Goal: Transaction & Acquisition: Download file/media

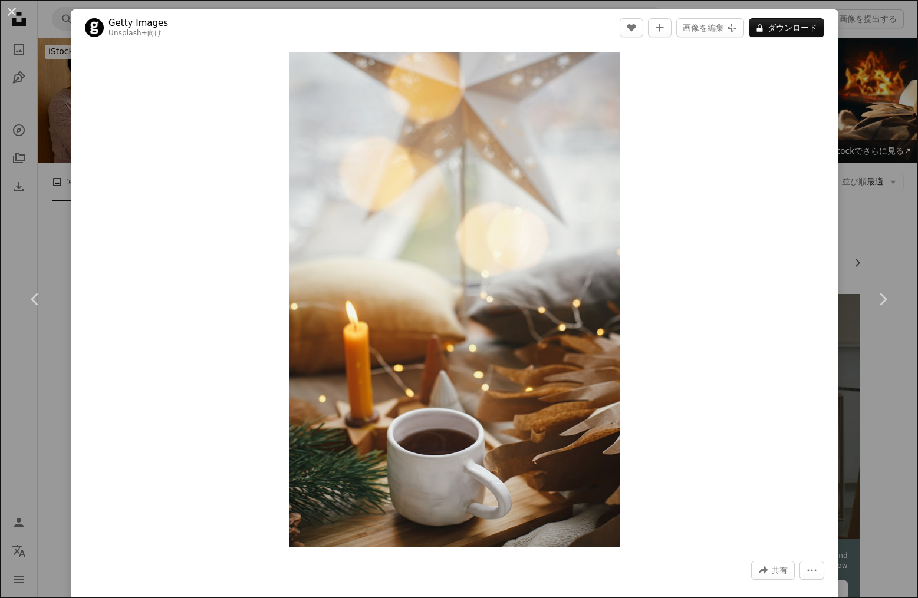
scroll to position [739, 0]
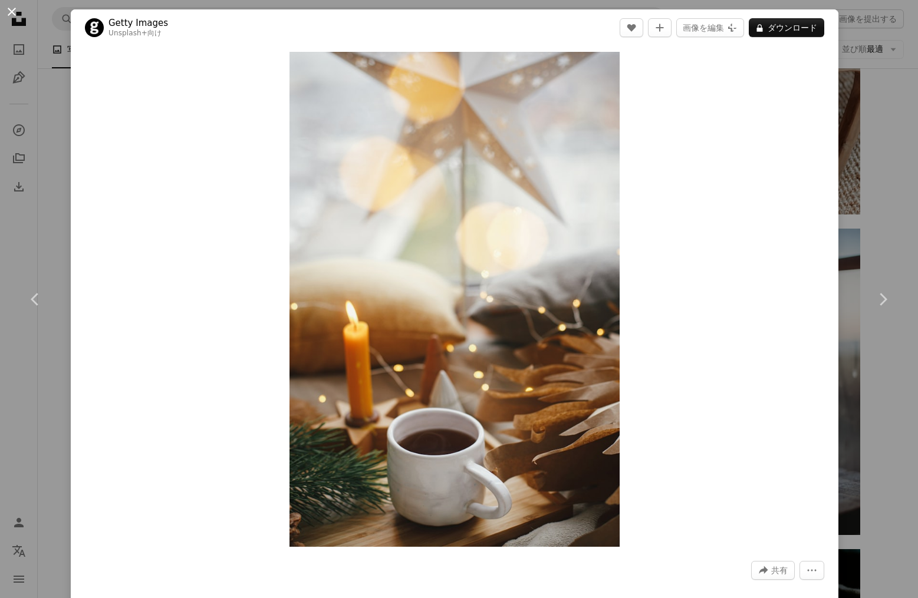
click at [6, 6] on button "An X shape" at bounding box center [12, 12] width 14 height 14
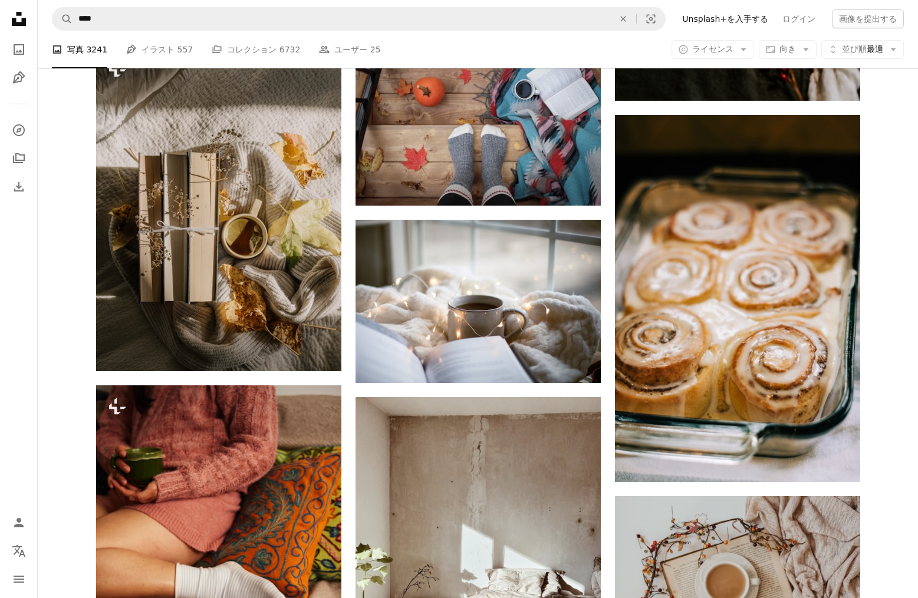
scroll to position [1382, 0]
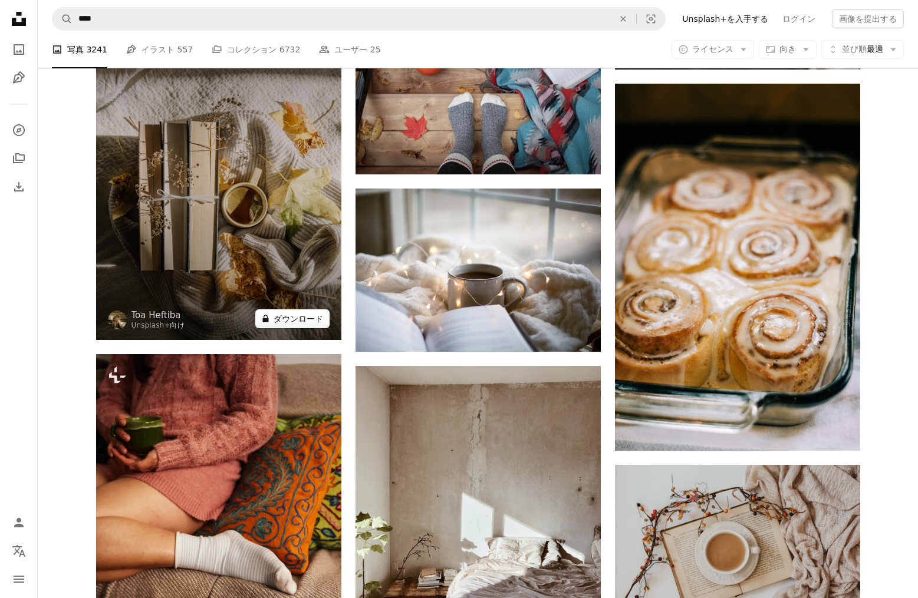
click at [318, 324] on button "A lock ダウンロード" at bounding box center [292, 318] width 74 height 19
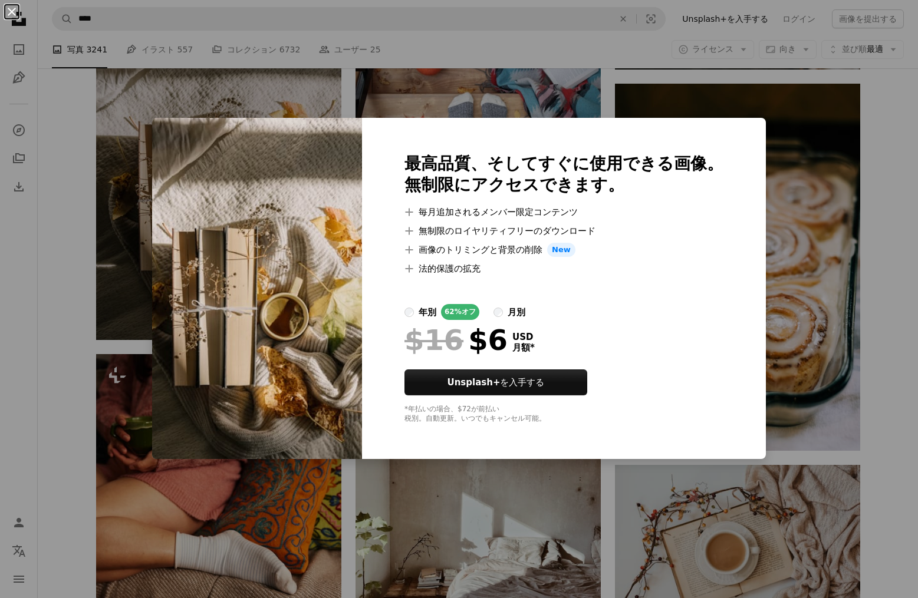
click at [11, 14] on button "An X shape" at bounding box center [12, 12] width 14 height 14
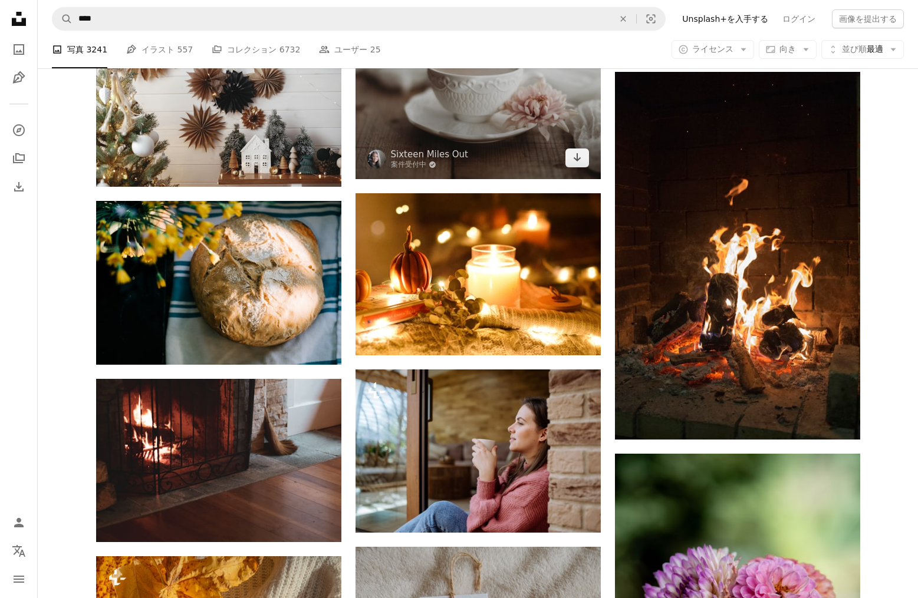
scroll to position [5815, 0]
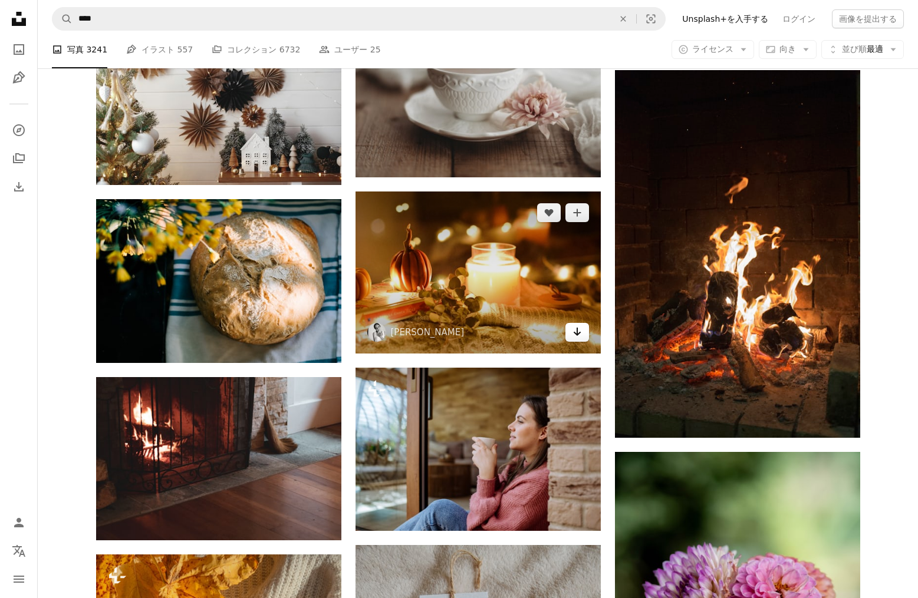
click at [574, 329] on icon "Arrow pointing down" at bounding box center [576, 332] width 9 height 14
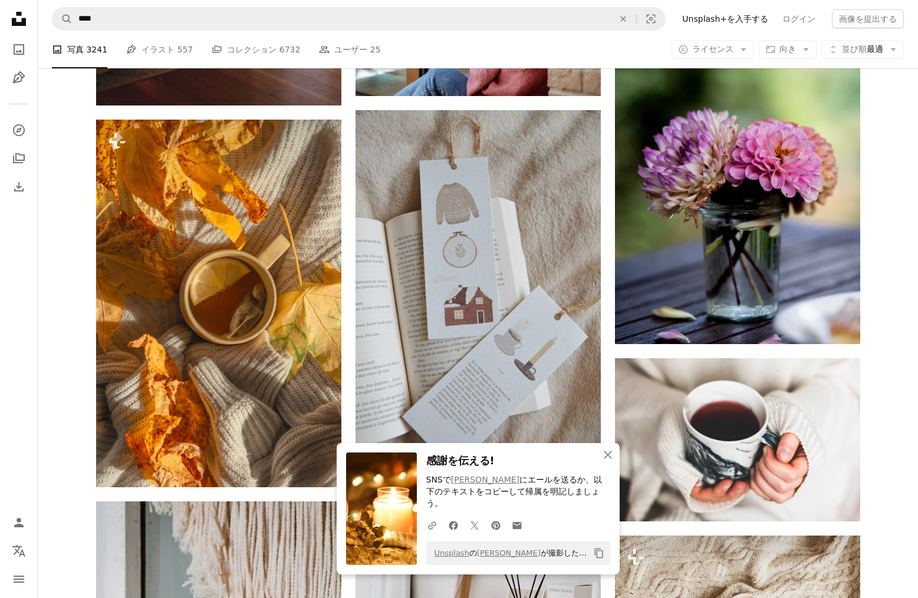
scroll to position [6249, 0]
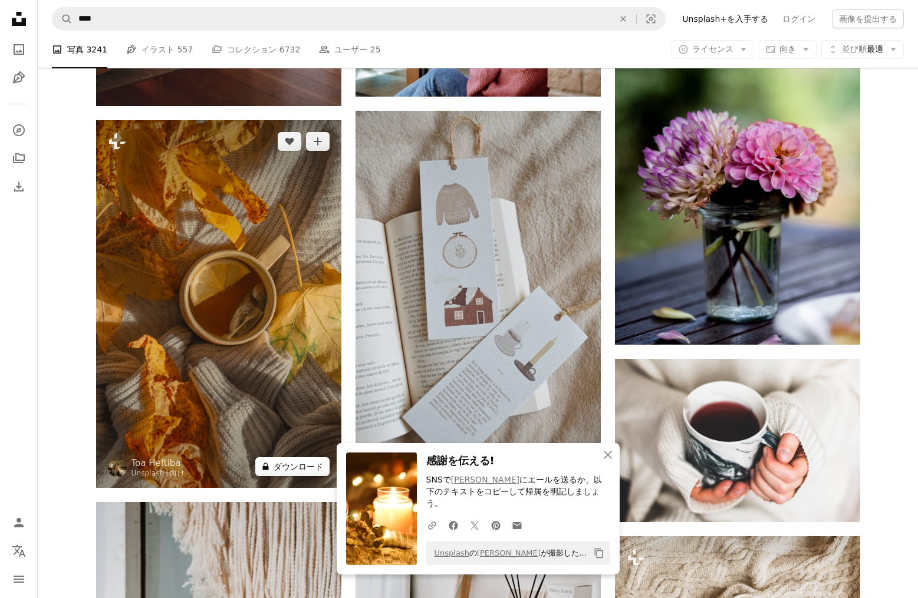
click at [303, 468] on button "A lock ダウンロード" at bounding box center [292, 466] width 74 height 19
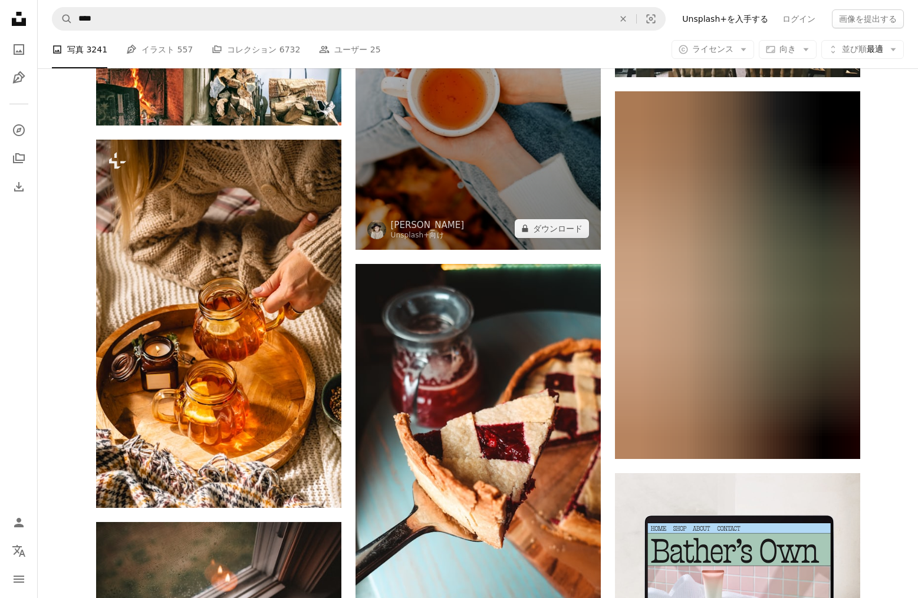
scroll to position [4422, 0]
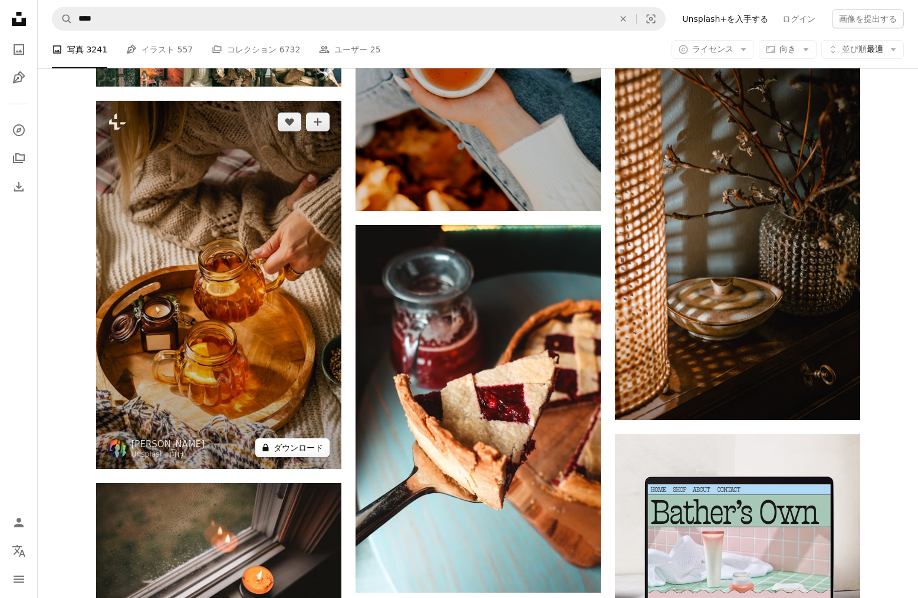
click at [294, 449] on button "A lock ダウンロード" at bounding box center [292, 448] width 74 height 19
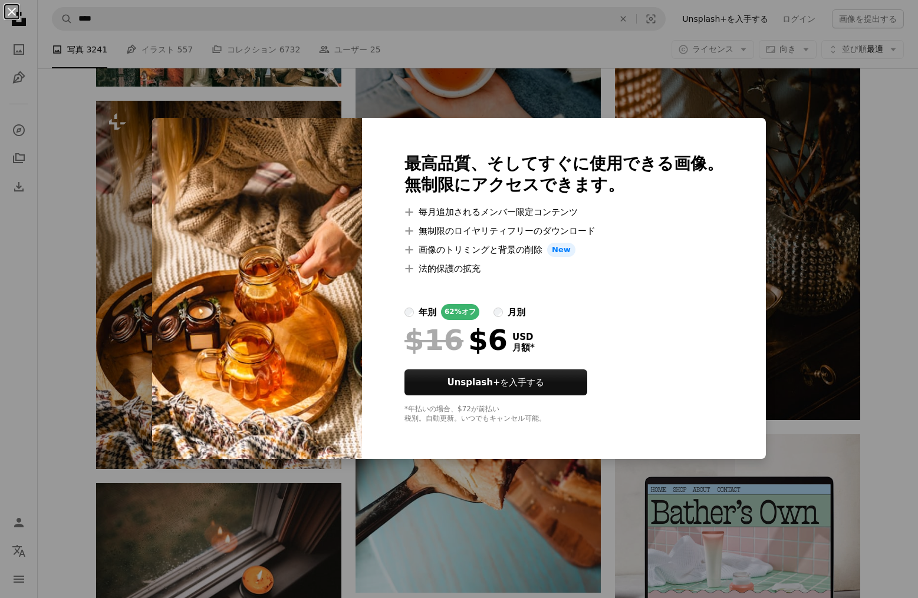
click at [11, 9] on button "An X shape" at bounding box center [12, 12] width 14 height 14
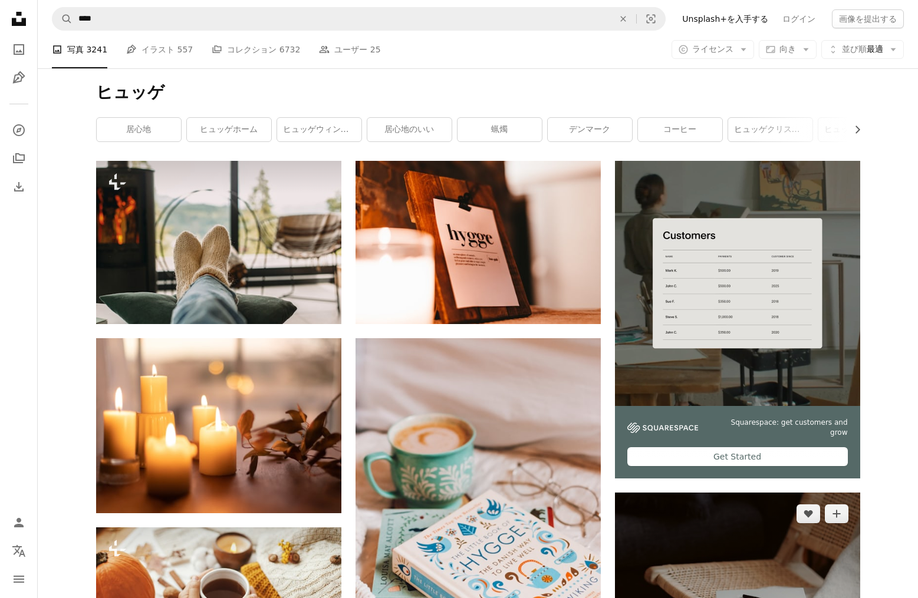
scroll to position [123, 0]
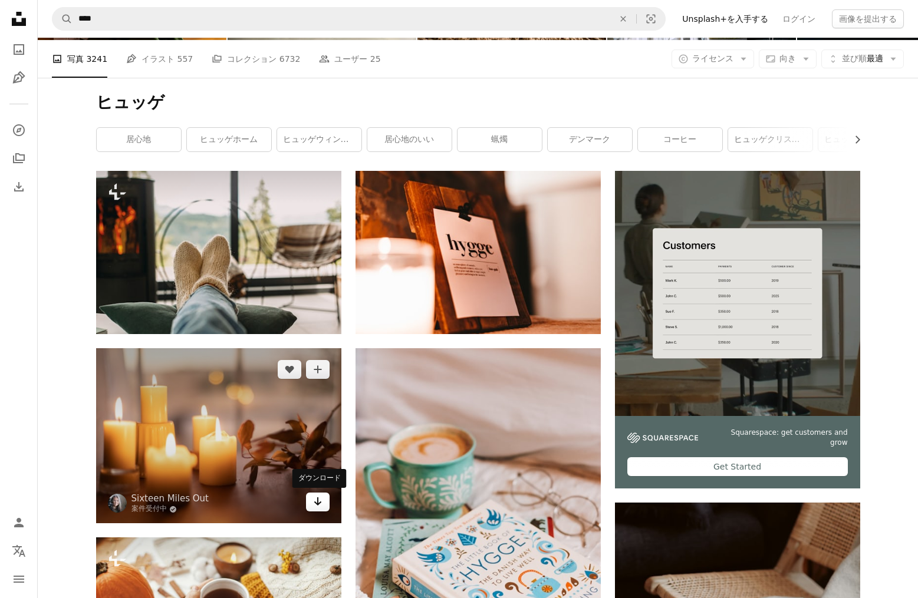
click at [315, 505] on icon "Arrow pointing down" at bounding box center [317, 502] width 9 height 14
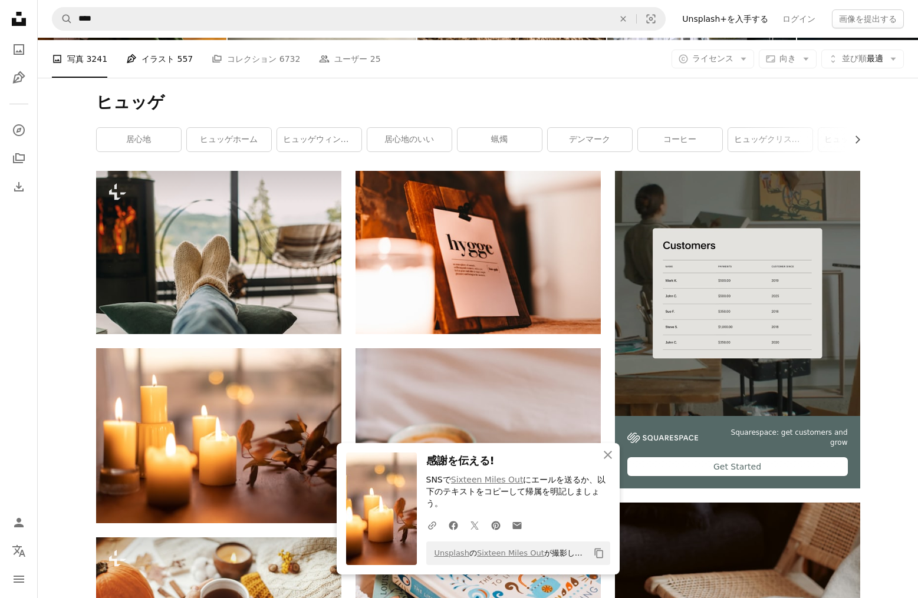
click at [155, 64] on link "Pen Tool イラスト 557" at bounding box center [159, 59] width 67 height 38
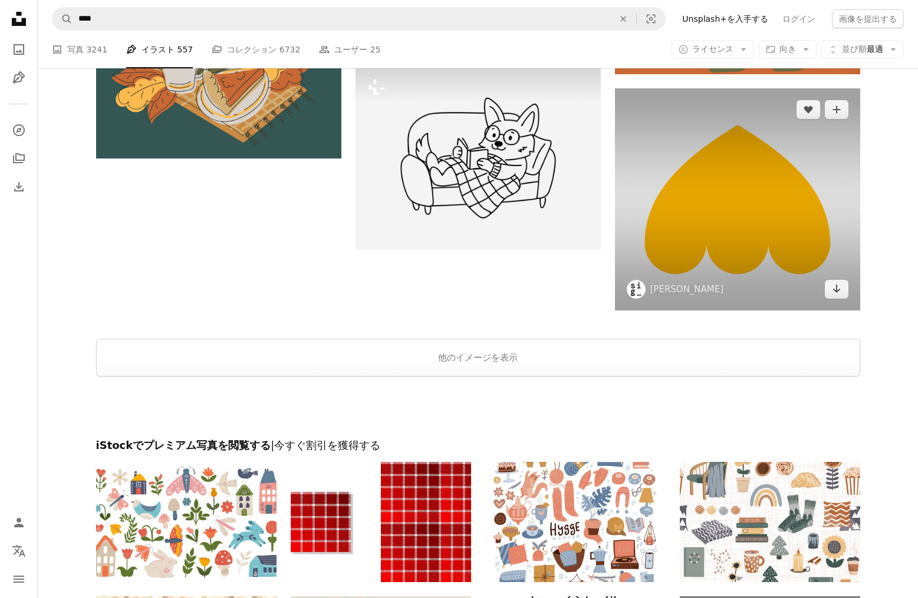
scroll to position [1918, 0]
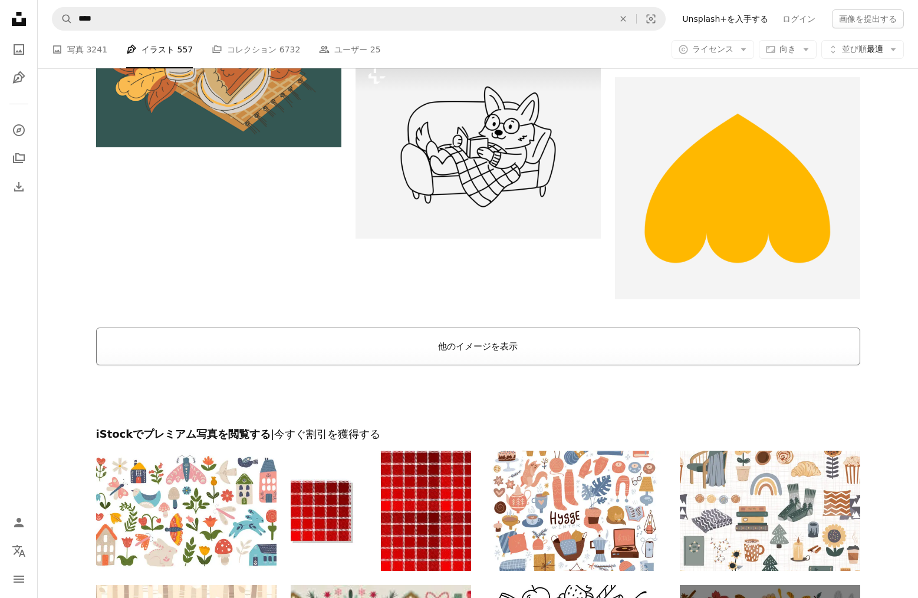
click at [482, 354] on button "他のイメージを表示" at bounding box center [478, 347] width 764 height 38
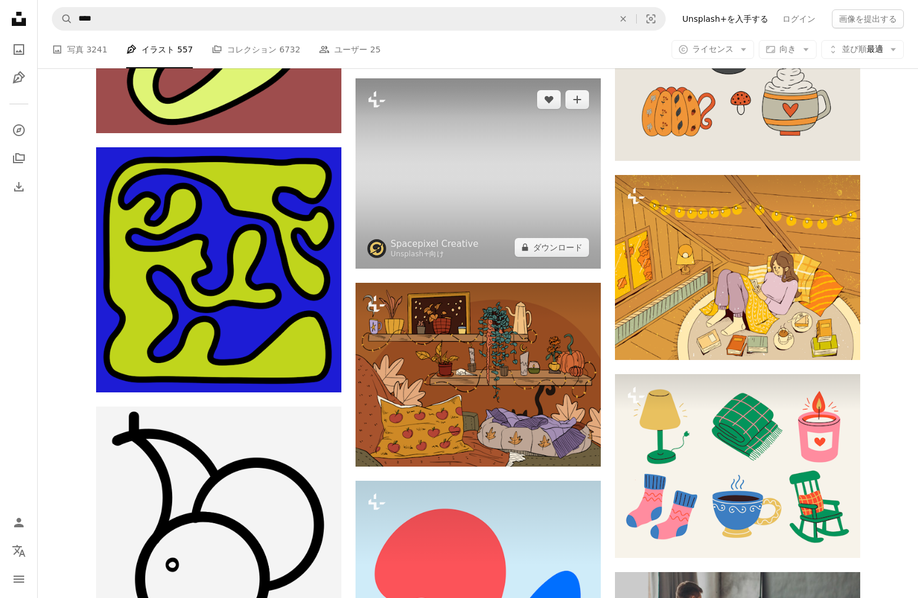
scroll to position [3503, 0]
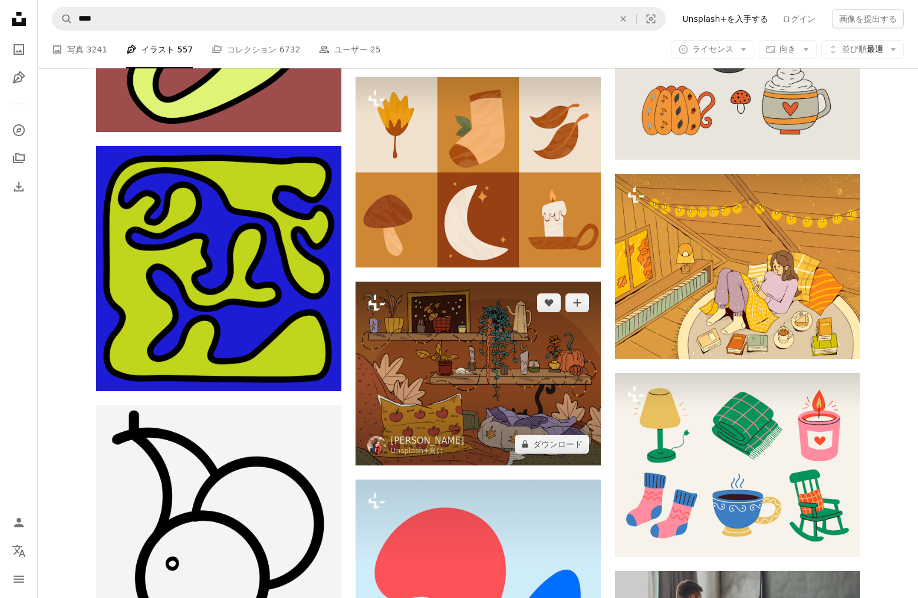
click at [379, 305] on icon "Plus sign for Unsplash+" at bounding box center [376, 303] width 19 height 19
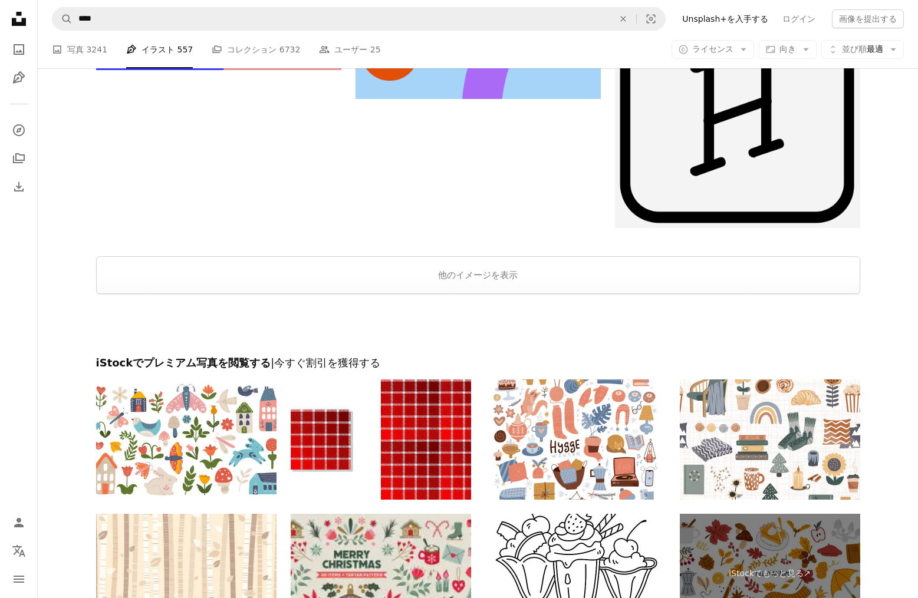
scroll to position [5523, 0]
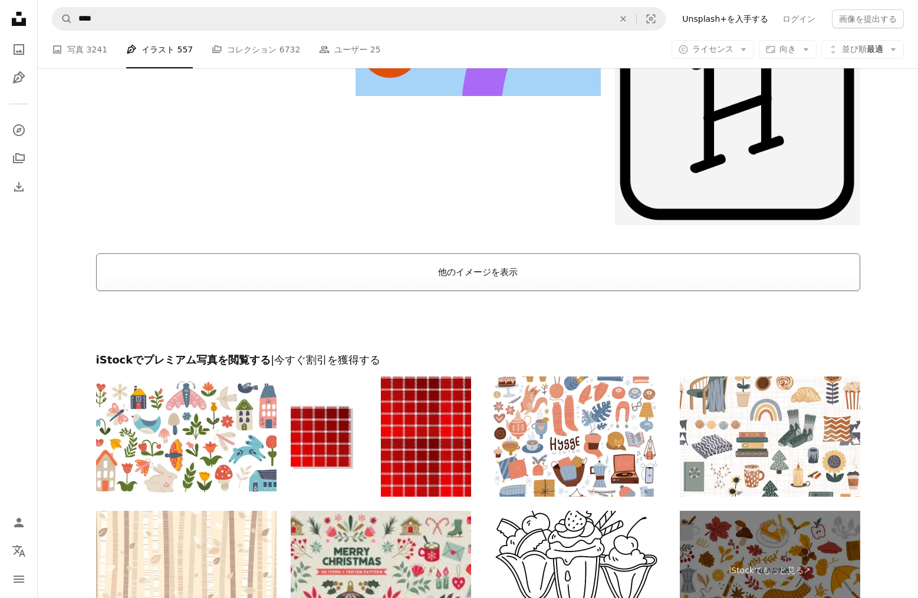
click at [480, 271] on button "他のイメージを表示" at bounding box center [478, 272] width 764 height 38
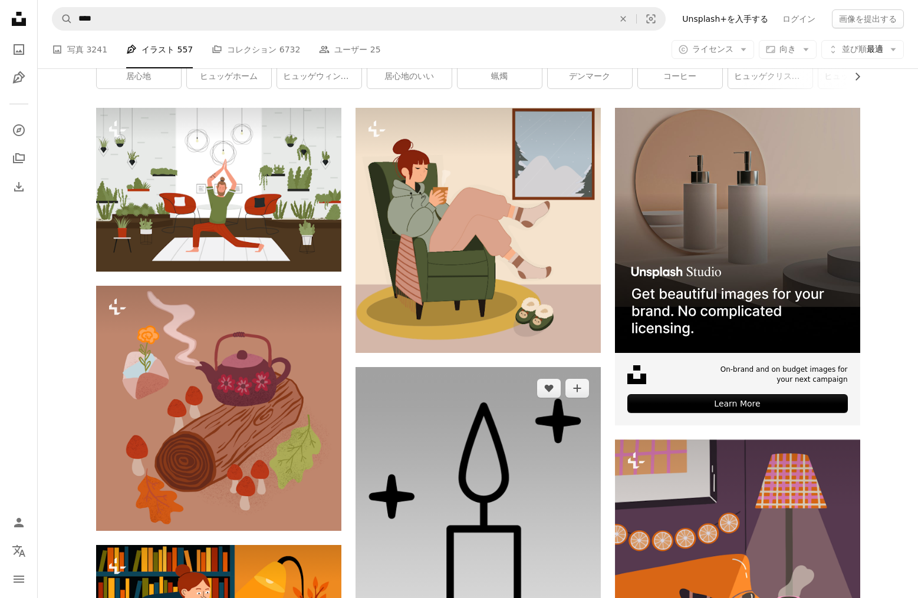
scroll to position [172, 0]
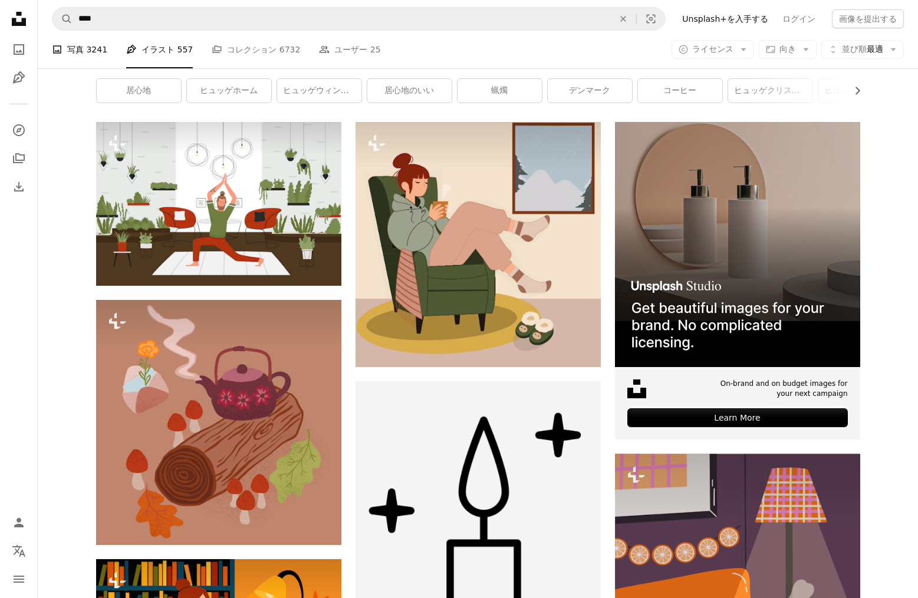
click at [72, 48] on link "A photo 写真 3241" at bounding box center [79, 50] width 55 height 38
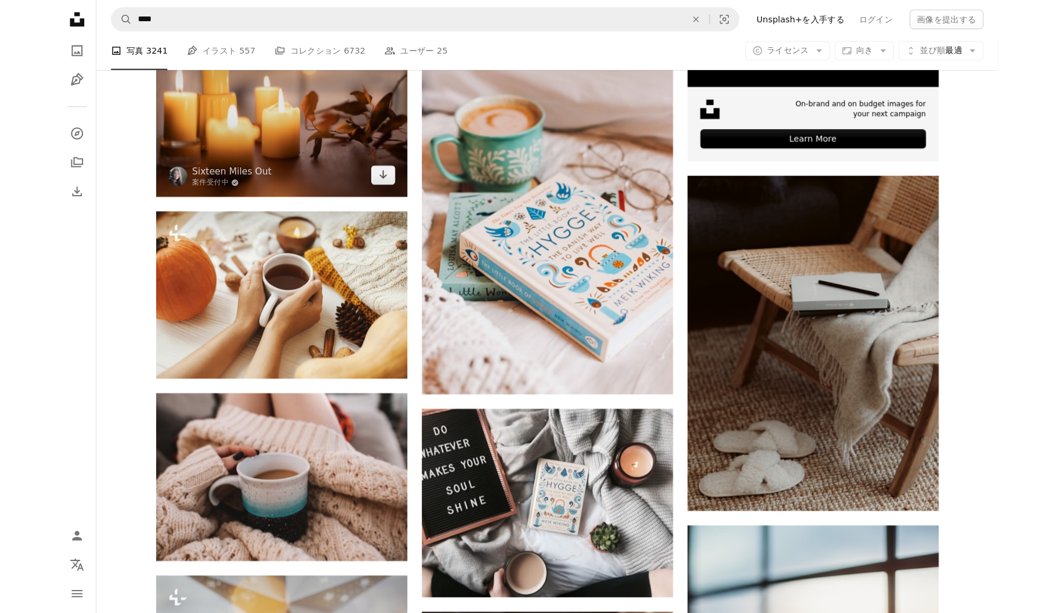
scroll to position [455, 0]
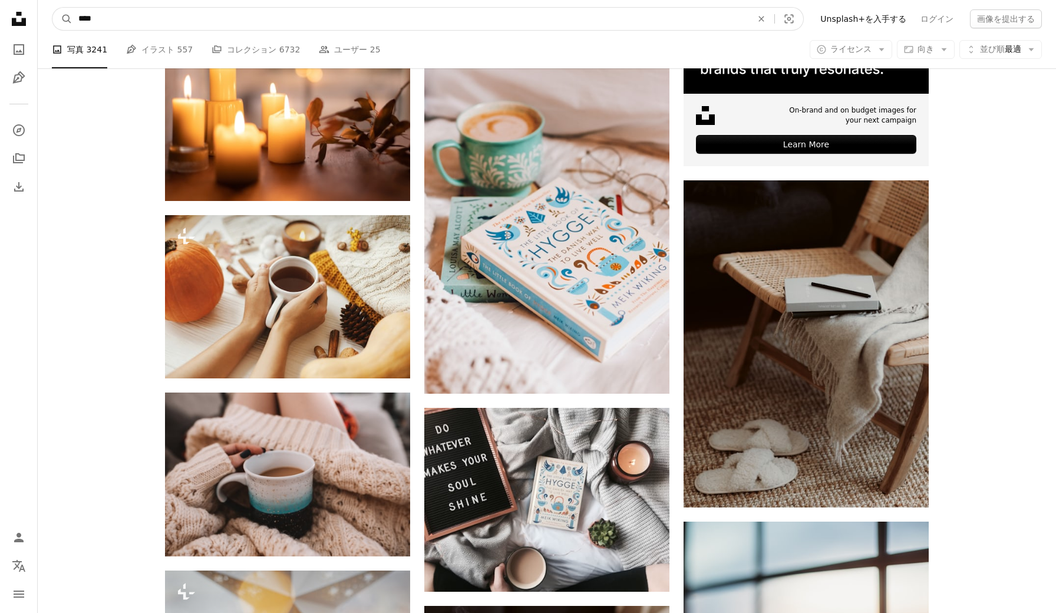
click at [129, 19] on input "****" at bounding box center [411, 19] width 676 height 22
drag, startPoint x: 129, startPoint y: 19, endPoint x: 46, endPoint y: 13, distance: 82.7
click at [45, 13] on nav "A magnifying glass **** An X shape Visual search Filters Unsplash+を入手する ログイン 画像…" at bounding box center [547, 19] width 1019 height 38
type input "***"
click at [62, 19] on button "A magnifying glass" at bounding box center [62, 19] width 20 height 22
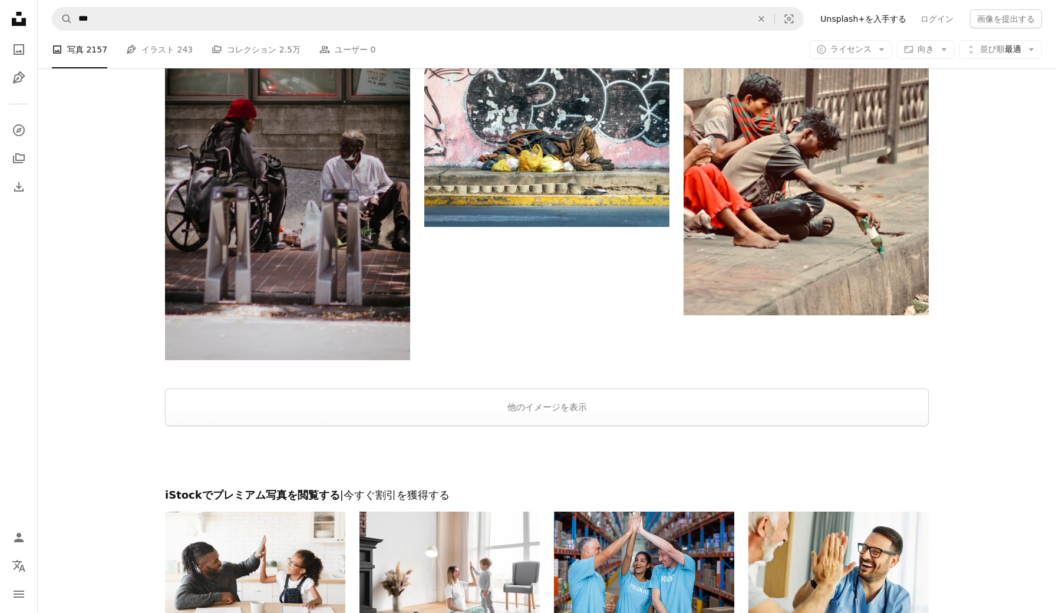
scroll to position [1534, 0]
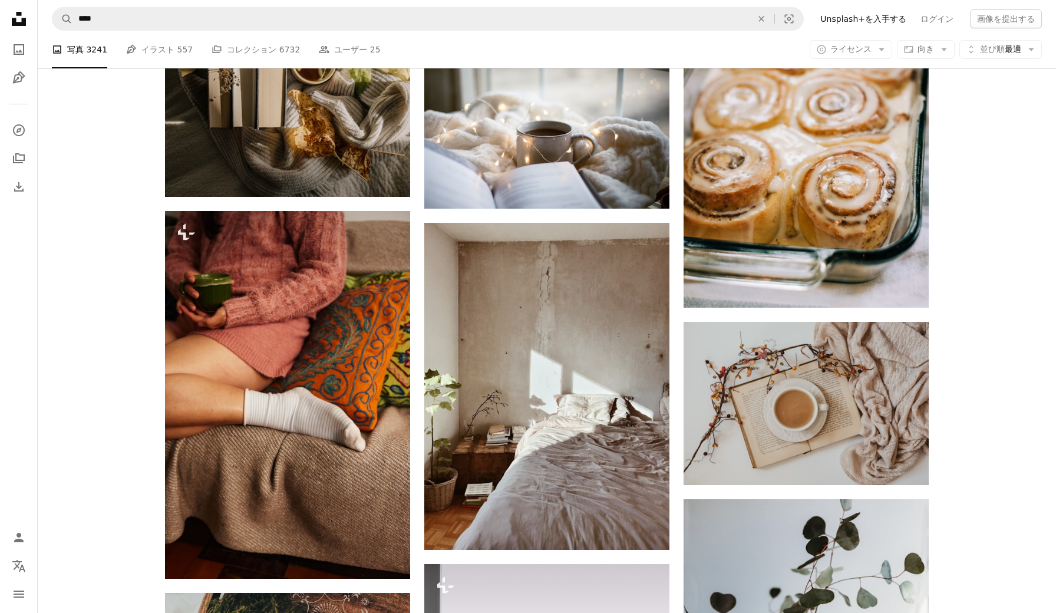
scroll to position [455, 0]
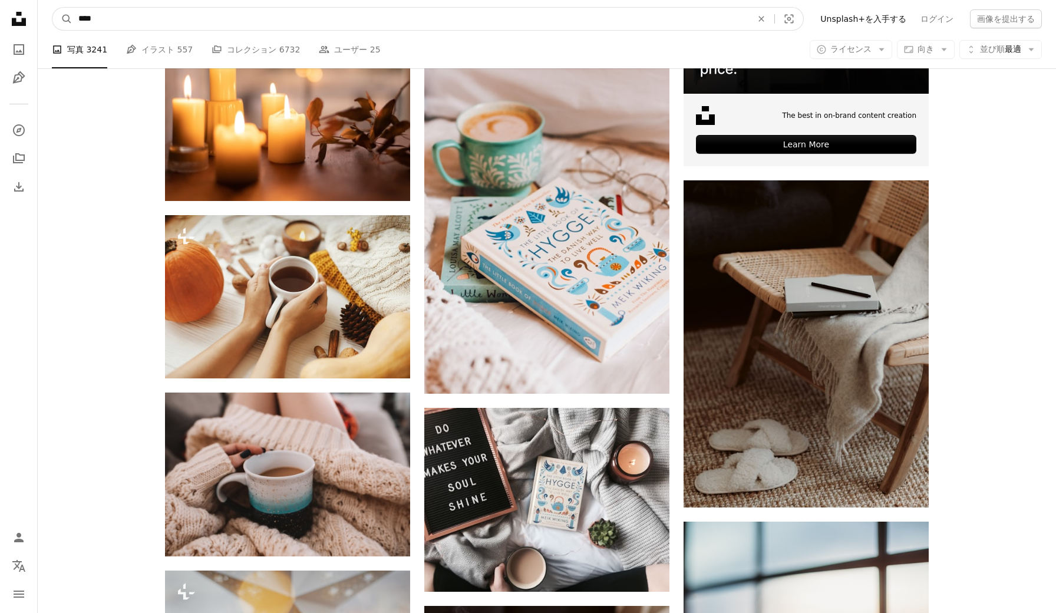
drag, startPoint x: 127, startPoint y: 21, endPoint x: 37, endPoint y: 12, distance: 91.2
type input "********"
click at [62, 19] on button "A magnifying glass" at bounding box center [62, 19] width 20 height 22
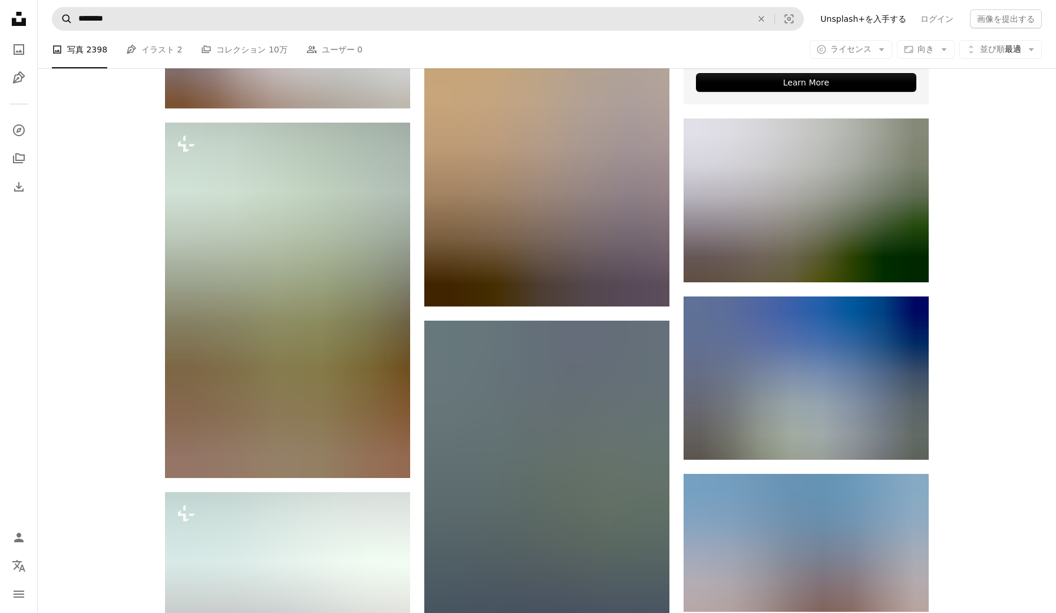
scroll to position [516, 0]
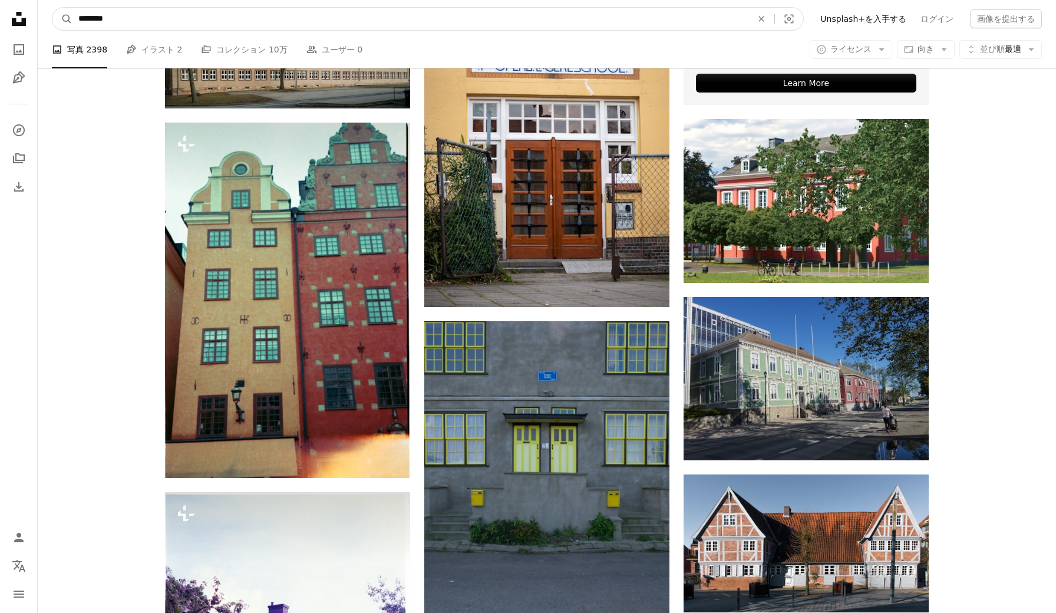
drag, startPoint x: 147, startPoint y: 21, endPoint x: 134, endPoint y: 18, distance: 13.8
click at [134, 18] on input "********" at bounding box center [411, 19] width 676 height 22
type input "********"
click at [62, 19] on button "A magnifying glass" at bounding box center [62, 19] width 20 height 22
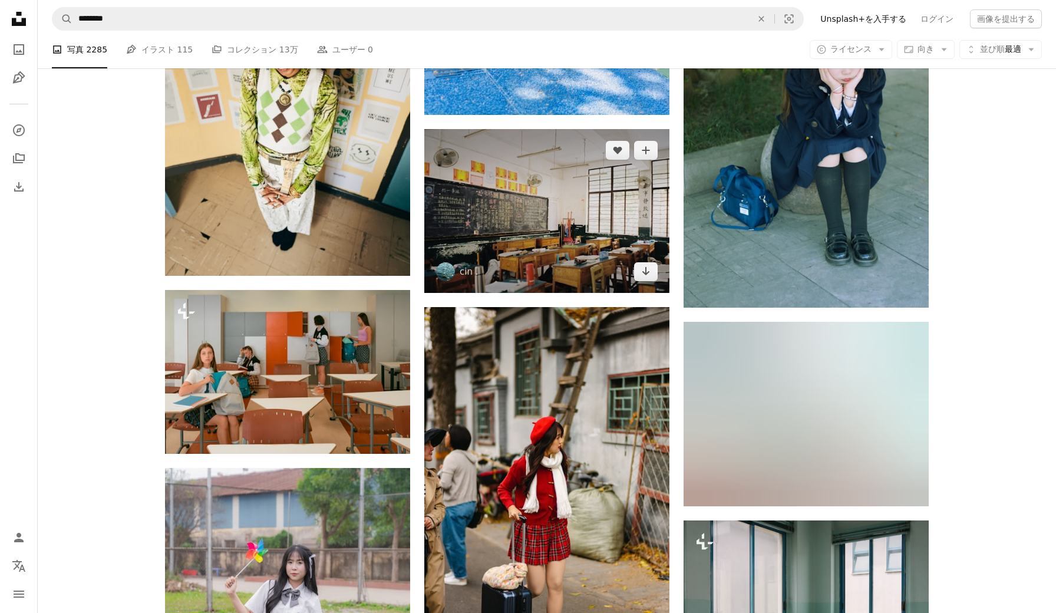
scroll to position [1304, 0]
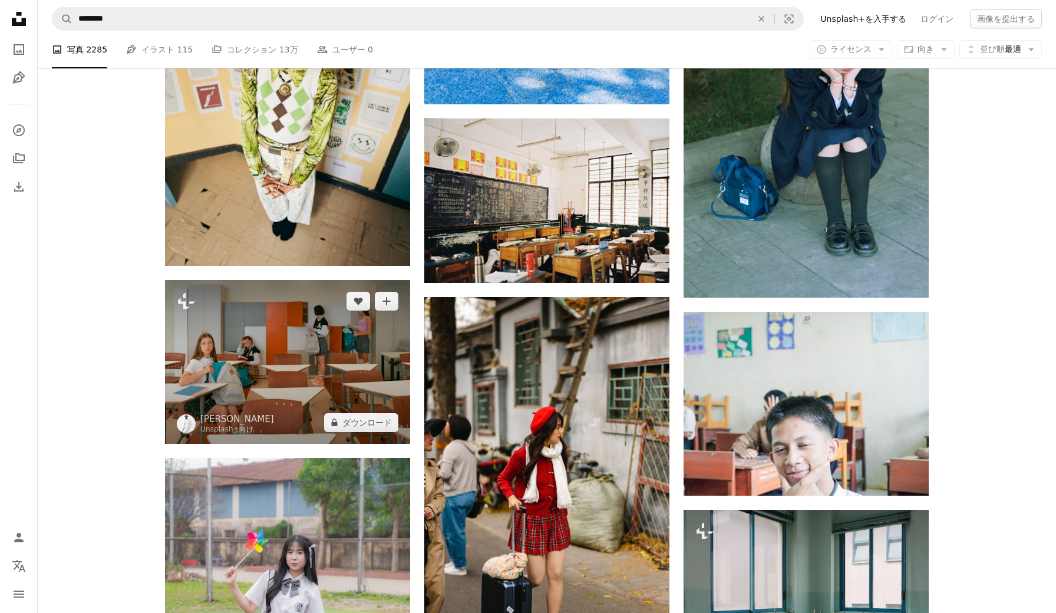
click at [341, 364] on img at bounding box center [287, 361] width 245 height 163
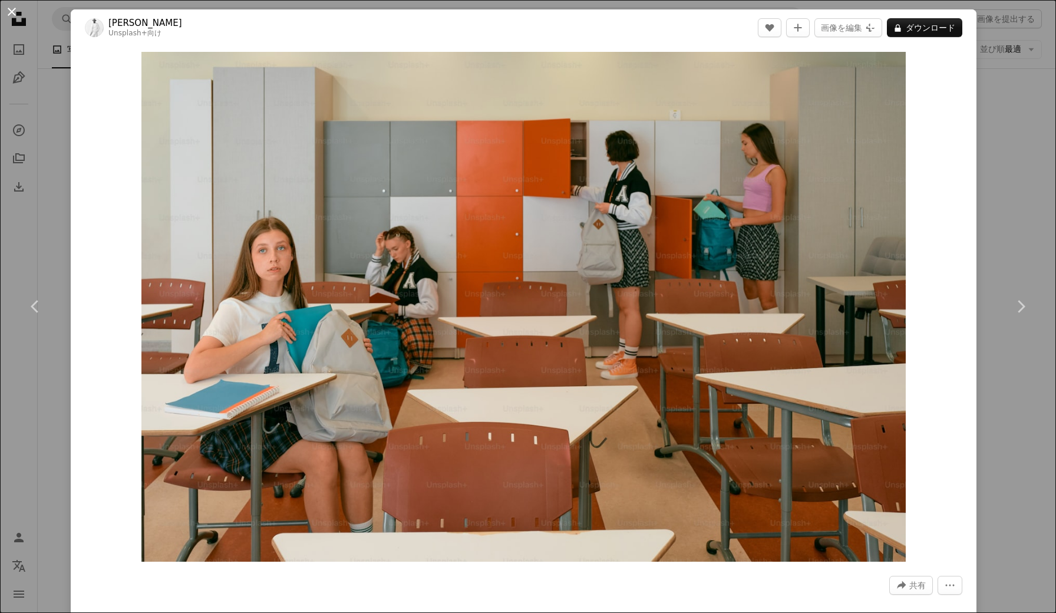
click at [12, 14] on button "An X shape" at bounding box center [12, 12] width 14 height 14
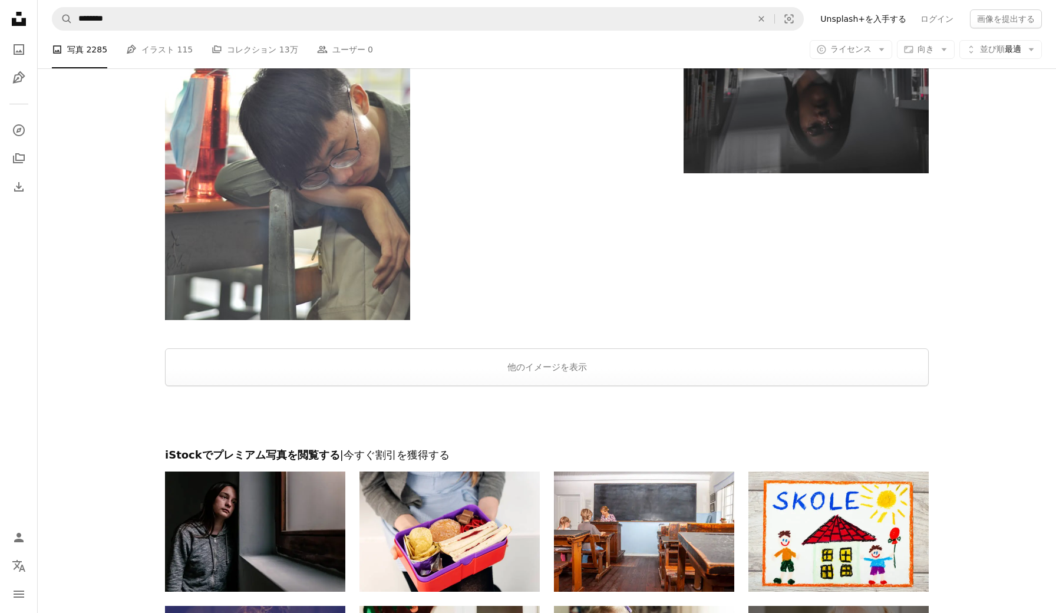
scroll to position [2195, 0]
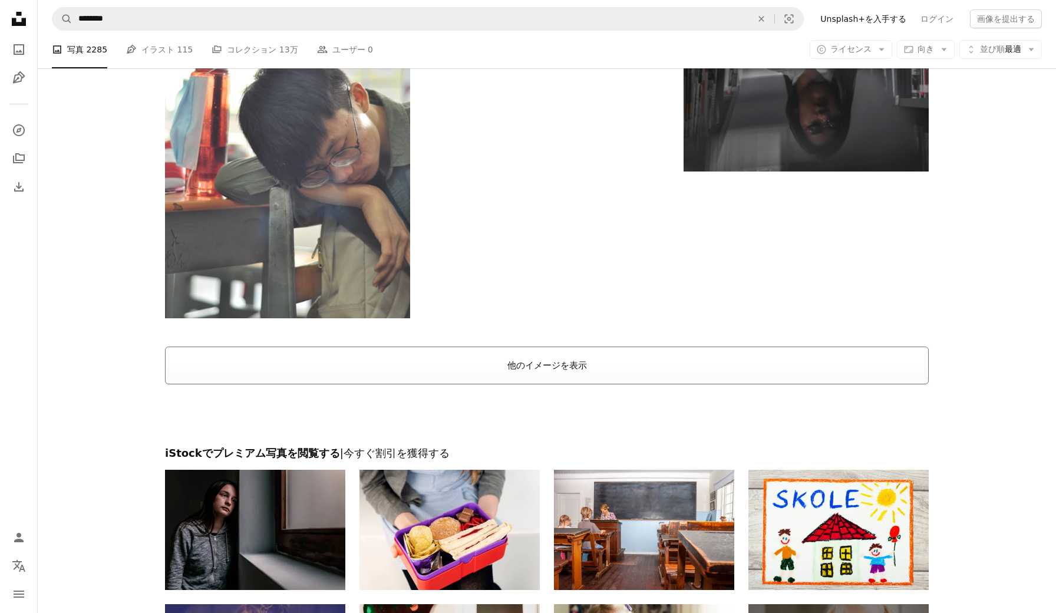
click at [421, 355] on button "他のイメージを表示" at bounding box center [547, 366] width 764 height 38
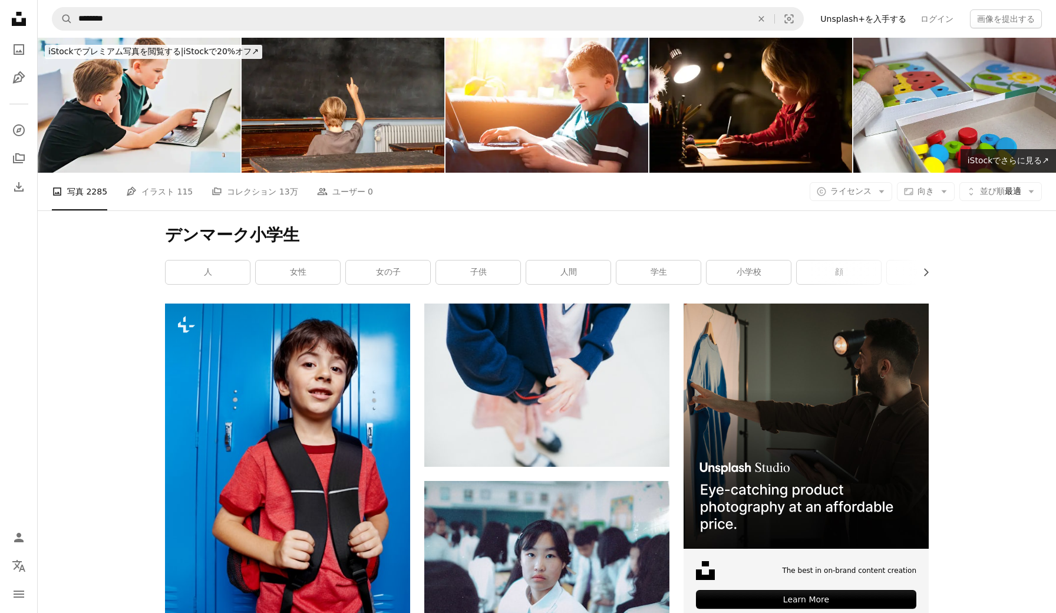
scroll to position [0, 0]
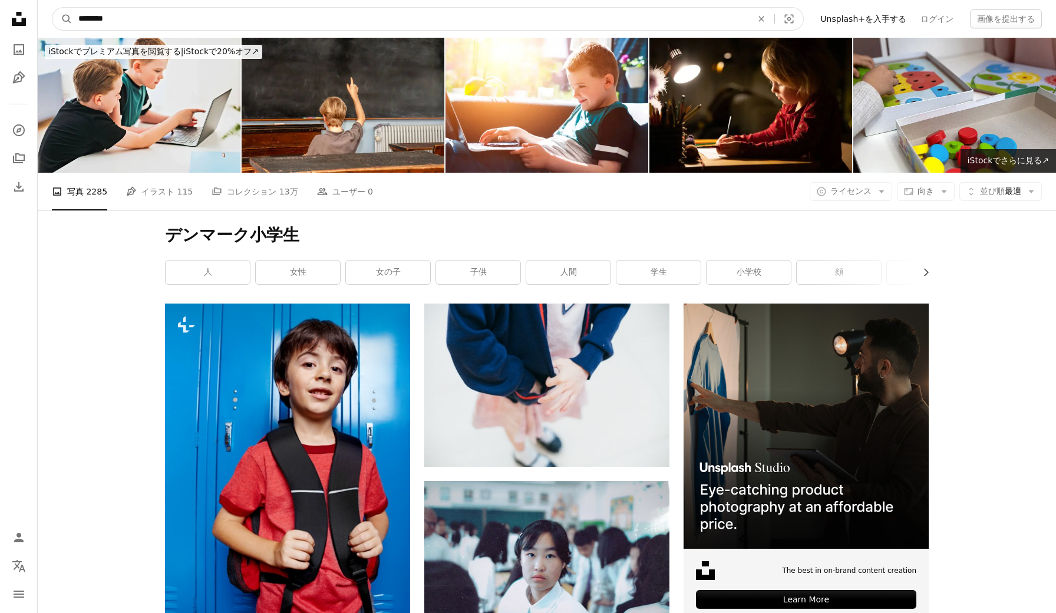
drag, startPoint x: 118, startPoint y: 18, endPoint x: 254, endPoint y: 25, distance: 136.4
click at [254, 25] on input "********" at bounding box center [411, 19] width 676 height 22
type input "*******"
click at [62, 19] on button "A magnifying glass" at bounding box center [62, 19] width 20 height 22
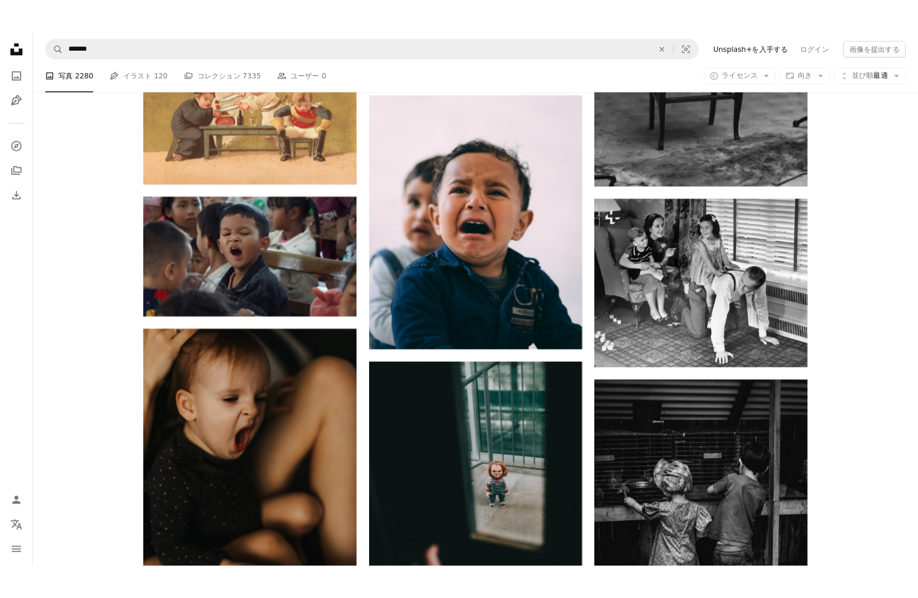
scroll to position [4889, 0]
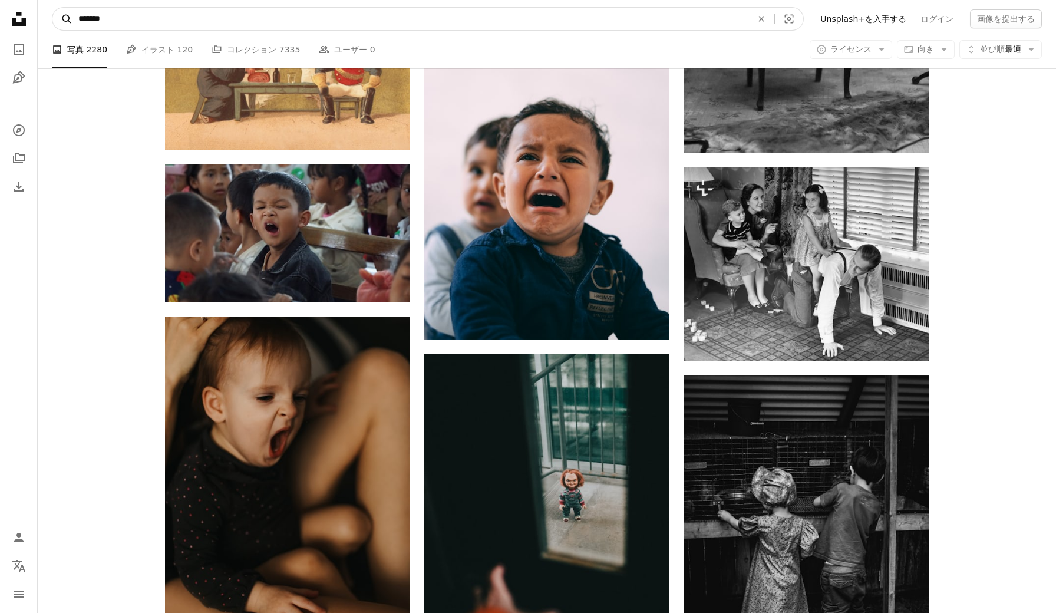
drag, startPoint x: 147, startPoint y: 16, endPoint x: 57, endPoint y: 21, distance: 90.3
click at [57, 22] on form "A magnifying glass ******* An X shape Visual search" at bounding box center [428, 19] width 752 height 24
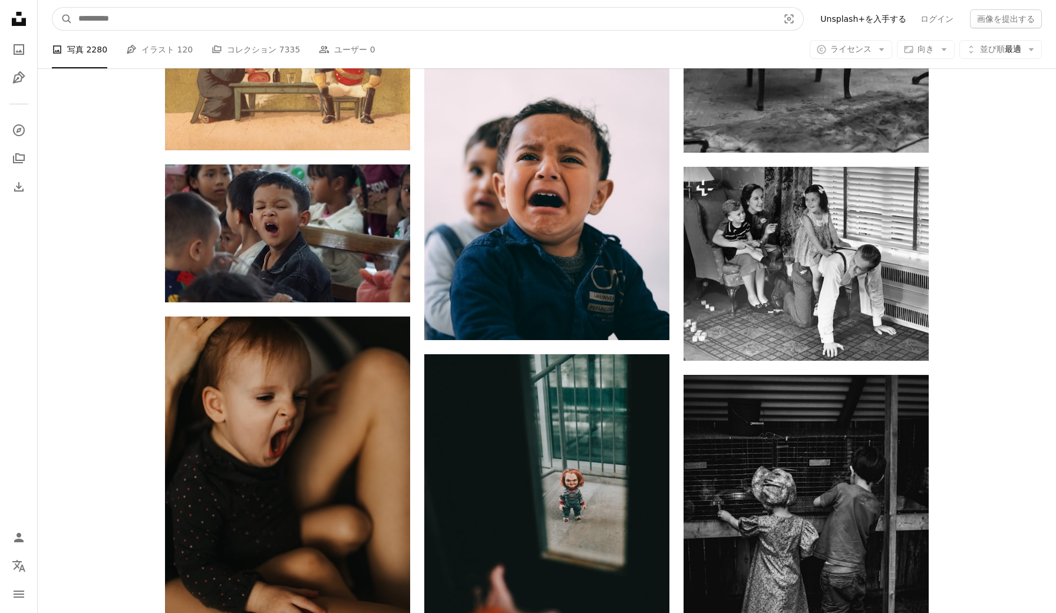
click at [95, 20] on input "サイト内でビジュアルを探す" at bounding box center [424, 19] width 703 height 22
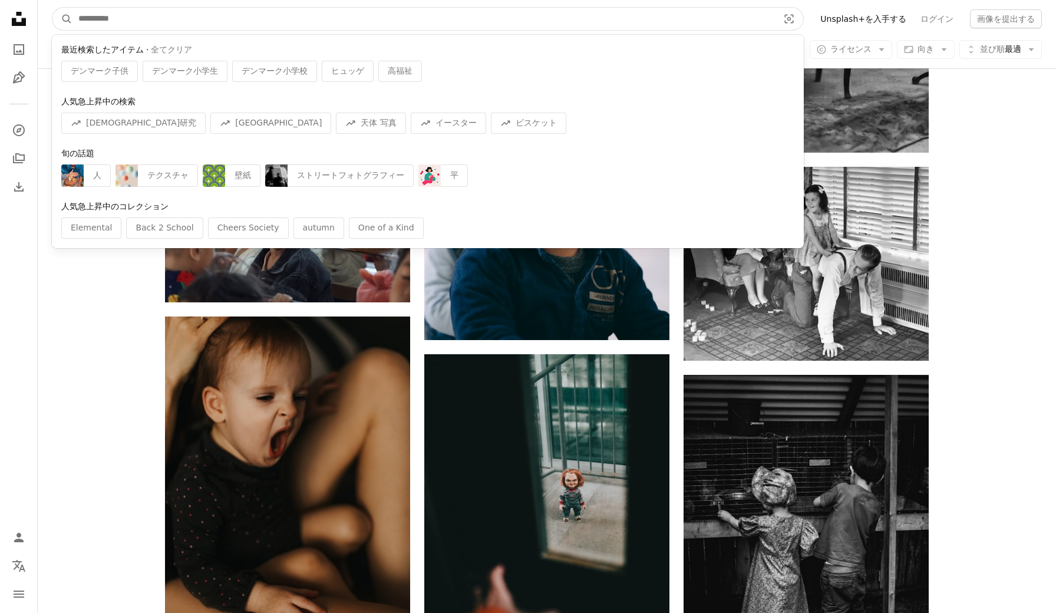
type input "*"
